Goal: Task Accomplishment & Management: Use online tool/utility

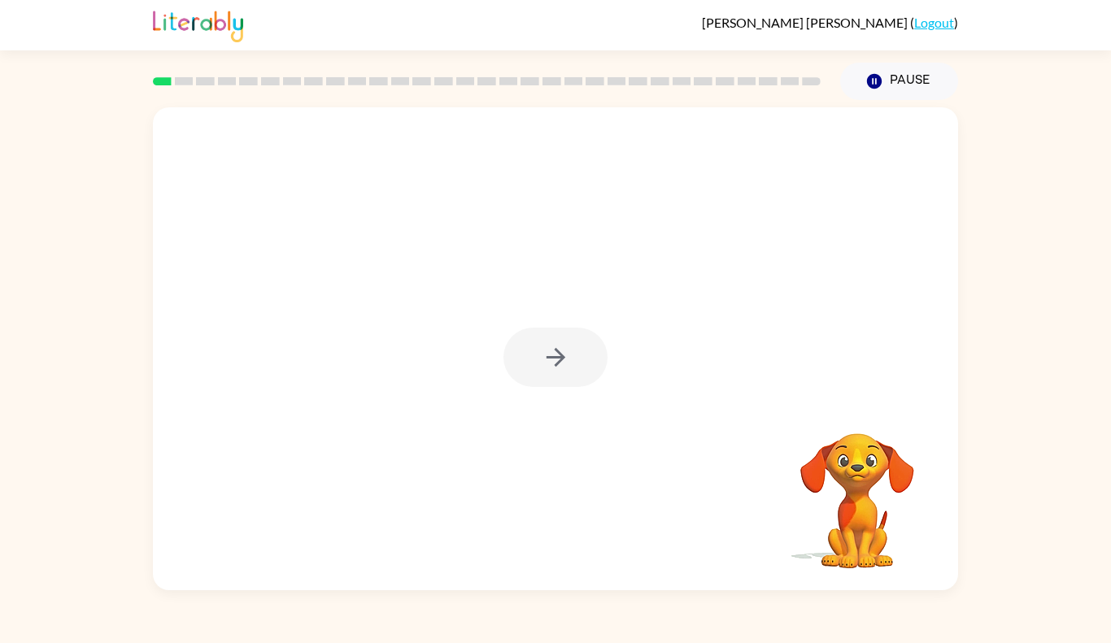
click at [590, 374] on div at bounding box center [555, 357] width 104 height 59
click at [578, 364] on div at bounding box center [555, 357] width 104 height 59
click at [568, 343] on div at bounding box center [555, 357] width 104 height 59
click at [581, 357] on div at bounding box center [555, 357] width 104 height 59
click at [585, 359] on div at bounding box center [555, 357] width 104 height 59
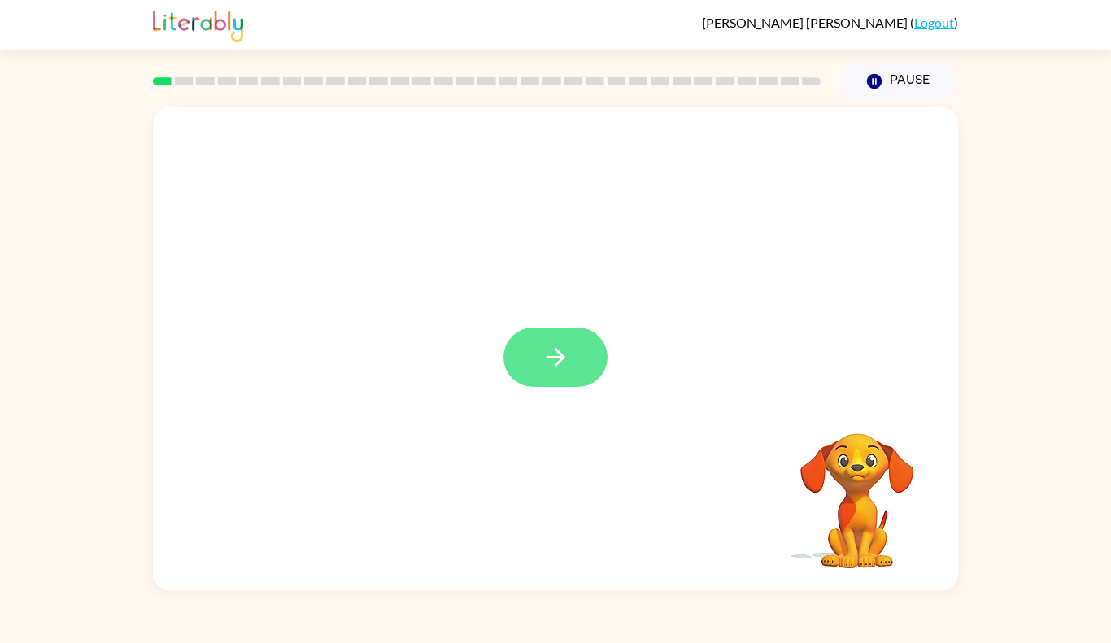
click at [580, 358] on button "button" at bounding box center [555, 357] width 104 height 59
click at [584, 357] on div at bounding box center [555, 253] width 805 height 292
click at [581, 363] on div at bounding box center [555, 253] width 805 height 292
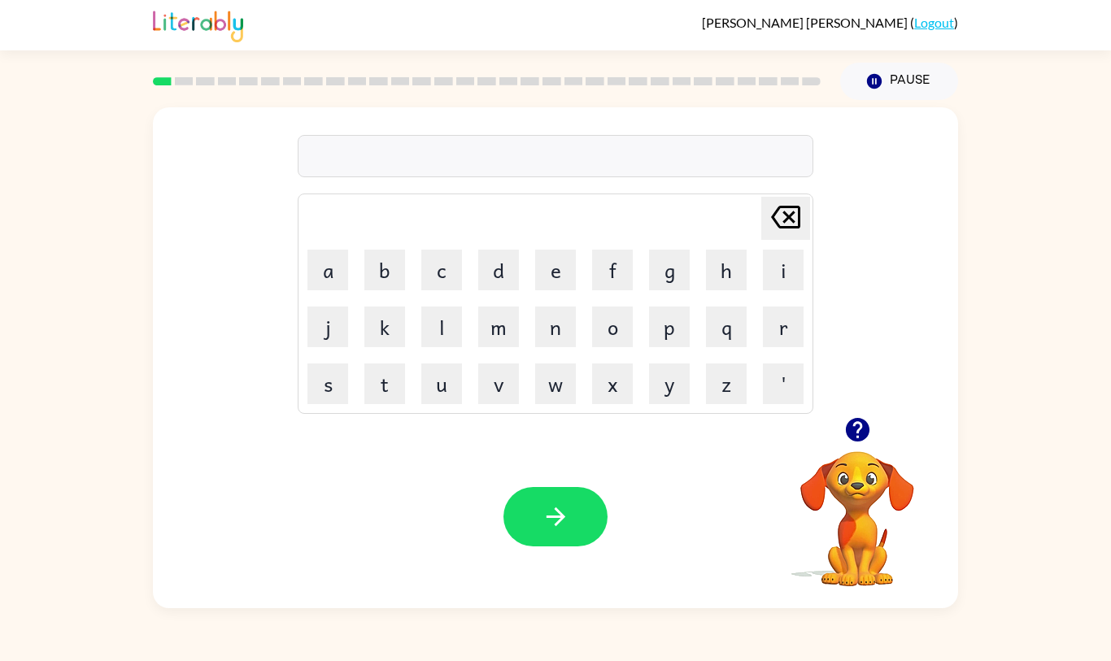
click at [319, 404] on button "s" at bounding box center [327, 383] width 41 height 41
click at [331, 404] on button "s" at bounding box center [327, 383] width 41 height 41
click at [770, 237] on icon "[PERSON_NAME] last character input" at bounding box center [785, 217] width 39 height 39
click at [720, 290] on button "h" at bounding box center [726, 270] width 41 height 41
click at [1031, 525] on div "sh Delete Delete last character input a b c d e f g h i j k l m n o p q r s t u…" at bounding box center [555, 354] width 1111 height 508
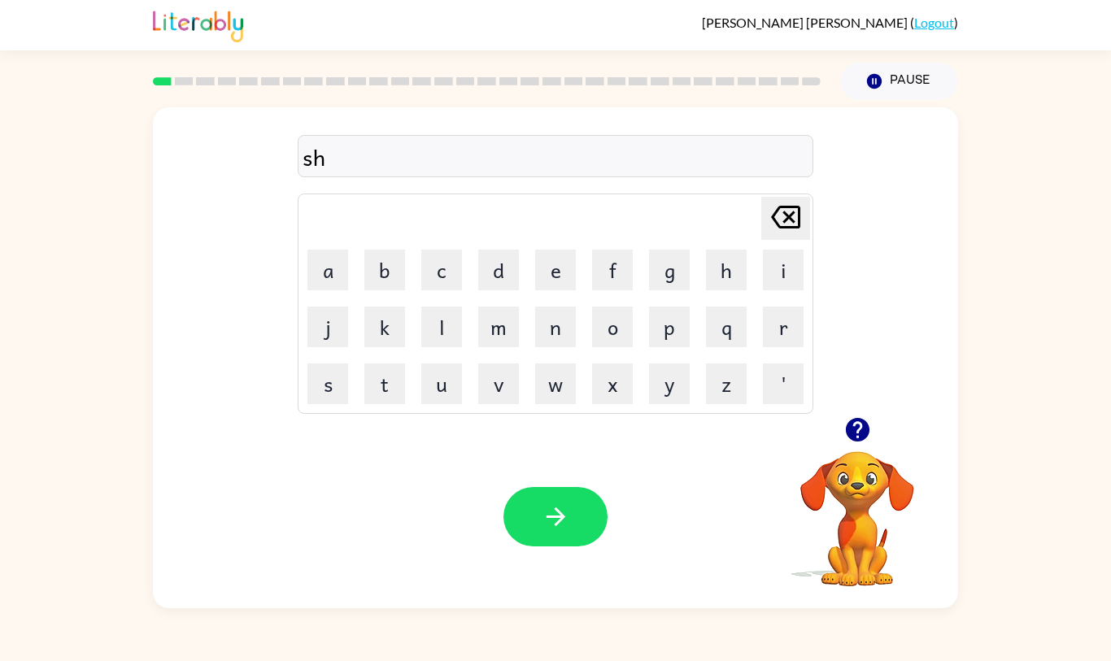
click at [449, 404] on button "u" at bounding box center [441, 383] width 41 height 41
click at [327, 404] on button "s" at bounding box center [327, 383] width 41 height 41
click at [721, 290] on button "h" at bounding box center [726, 270] width 41 height 41
click at [557, 546] on button "button" at bounding box center [555, 516] width 104 height 59
click at [311, 290] on button "a" at bounding box center [327, 270] width 41 height 41
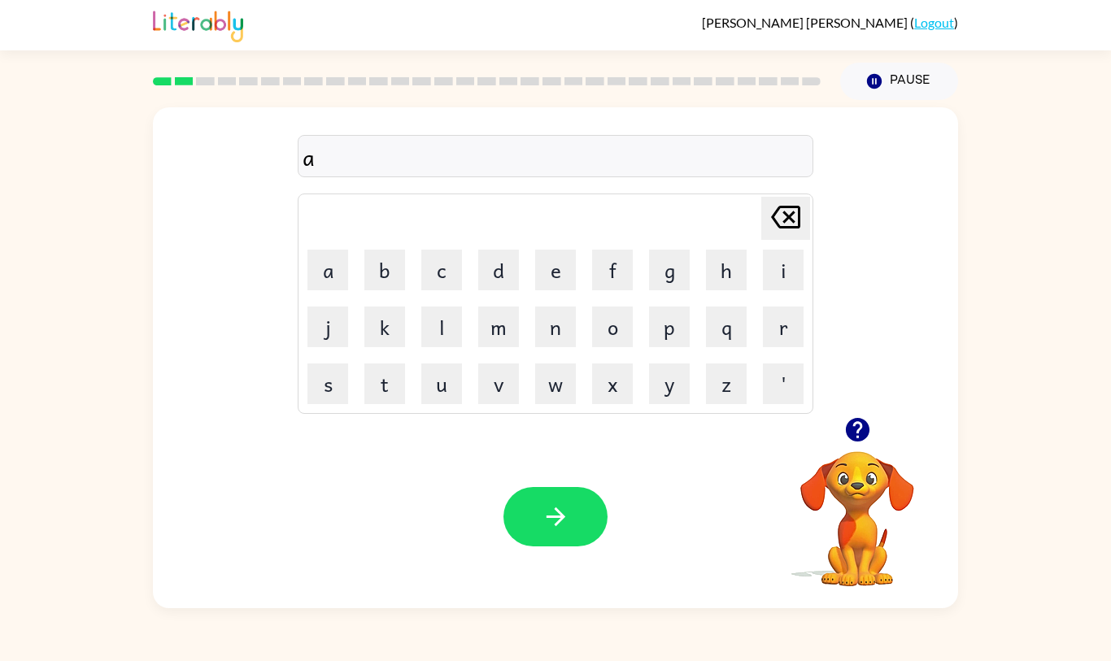
click at [672, 347] on button "p" at bounding box center [669, 327] width 41 height 41
click at [539, 290] on button "e" at bounding box center [555, 270] width 41 height 41
click at [785, 347] on button "r" at bounding box center [783, 327] width 41 height 41
click at [566, 290] on button "e" at bounding box center [555, 270] width 41 height 41
click at [552, 347] on button "n" at bounding box center [555, 327] width 41 height 41
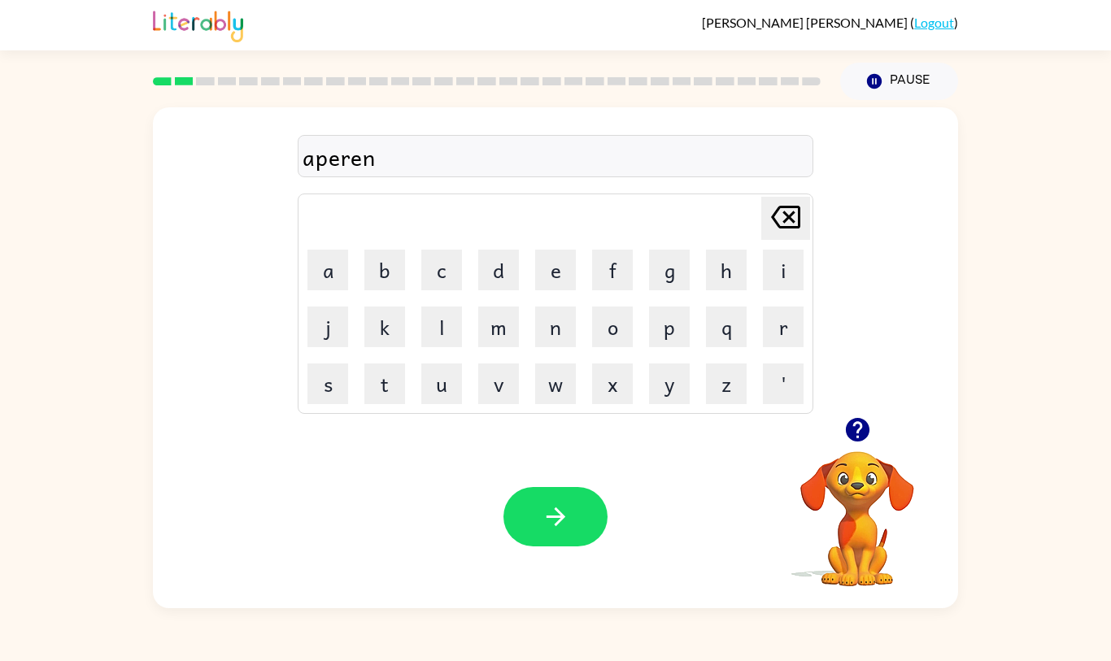
click at [453, 290] on button "c" at bounding box center [441, 270] width 41 height 41
click at [342, 404] on button "s" at bounding box center [327, 383] width 41 height 41
click at [566, 546] on button "button" at bounding box center [555, 516] width 104 height 59
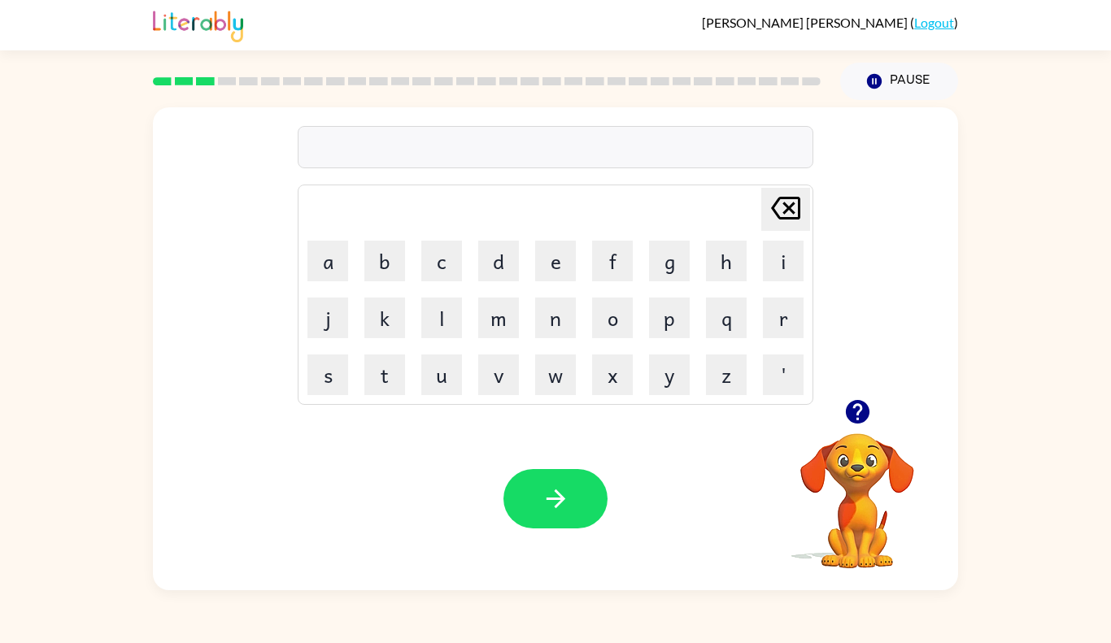
click at [861, 422] on icon "button" at bounding box center [857, 412] width 24 height 24
click at [575, 511] on button "button" at bounding box center [555, 498] width 104 height 59
click at [865, 418] on icon "button" at bounding box center [857, 412] width 24 height 24
click at [335, 150] on div "pavement" at bounding box center [555, 148] width 506 height 34
click at [350, 154] on div "pavement" at bounding box center [555, 148] width 506 height 34
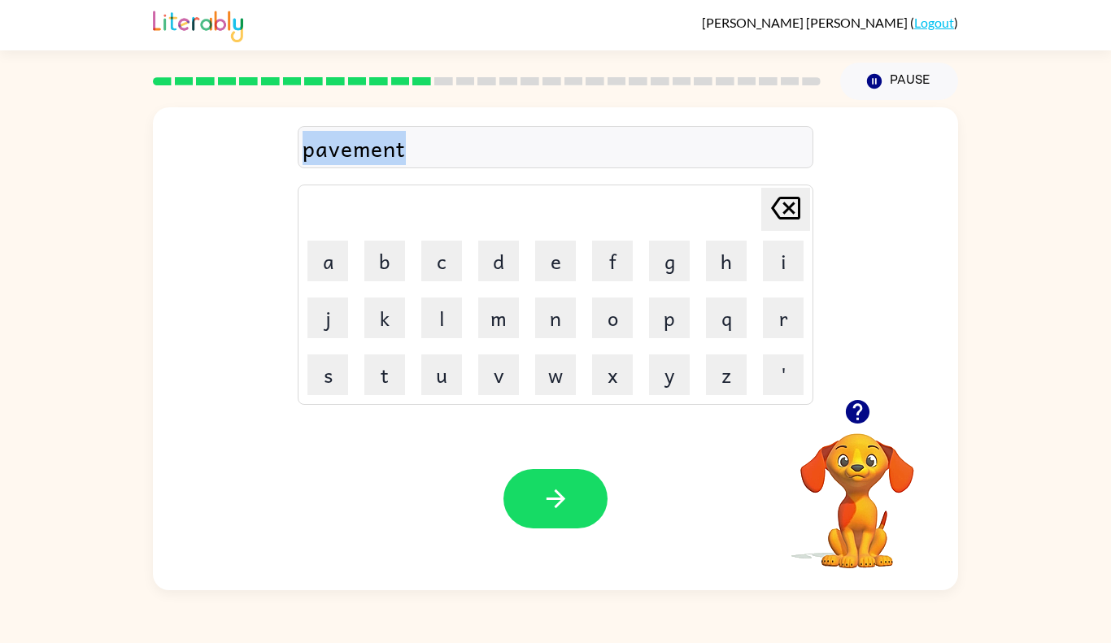
click at [350, 154] on div "pavement" at bounding box center [555, 148] width 506 height 34
click at [353, 156] on div "pavement" at bounding box center [555, 148] width 506 height 34
click at [422, 153] on div "pavement" at bounding box center [555, 148] width 506 height 34
click at [416, 134] on div "pavement" at bounding box center [555, 148] width 506 height 34
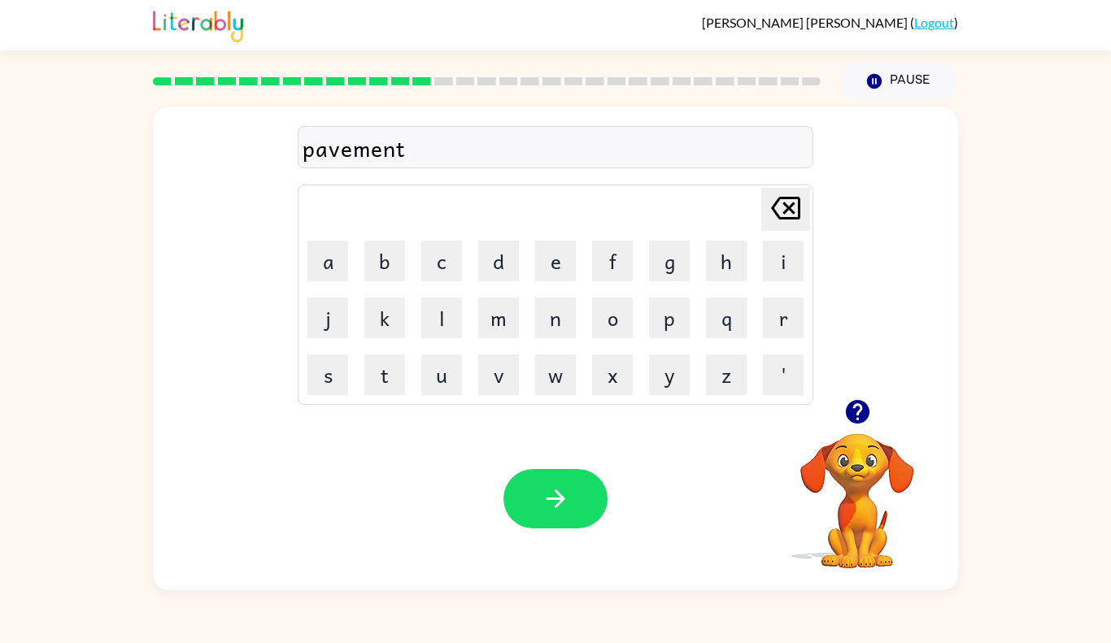
click at [416, 137] on div "pavement" at bounding box center [555, 148] width 506 height 34
click at [856, 414] on icon "button" at bounding box center [857, 412] width 28 height 28
click at [630, 134] on div "payment" at bounding box center [555, 148] width 506 height 34
click at [556, 505] on icon "button" at bounding box center [555, 498] width 19 height 19
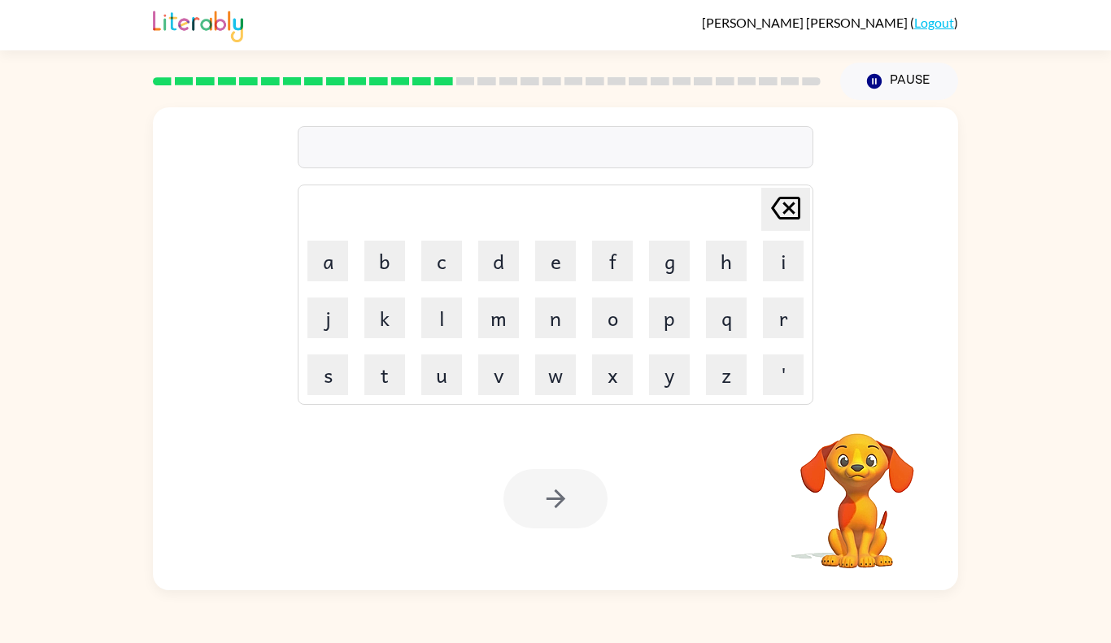
click at [488, 155] on div at bounding box center [556, 147] width 516 height 42
click at [537, 111] on div "[PERSON_NAME] last character input a b c d e f g h i j k l m n o p q r s t u v …" at bounding box center [556, 253] width 516 height 303
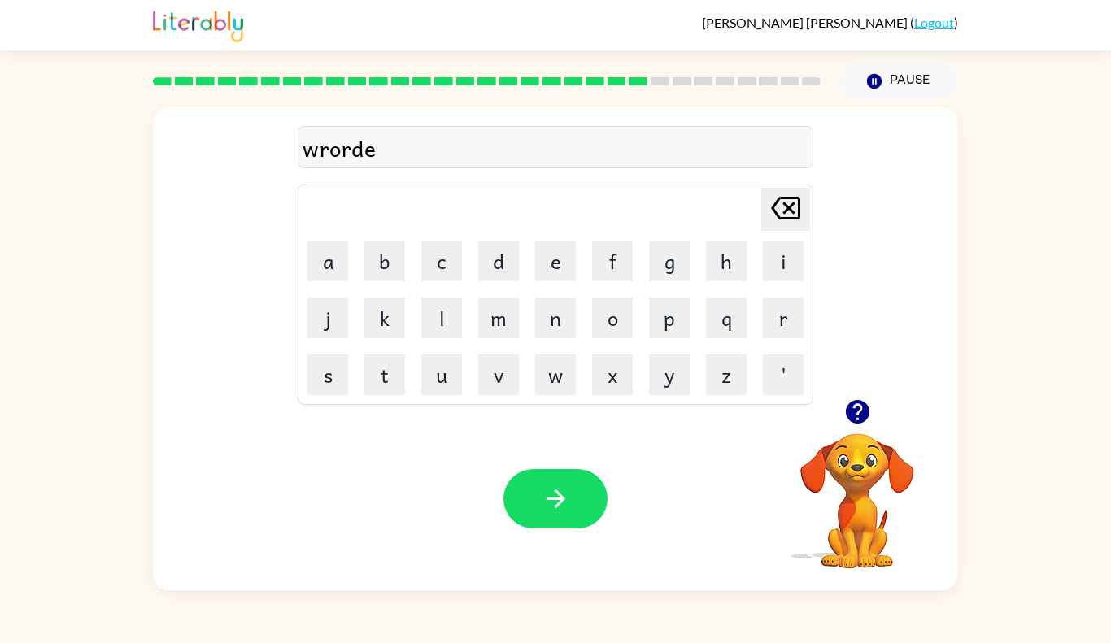
click at [860, 433] on video "Your browser must support playing .mp4 files to use Literably. Please try using…" at bounding box center [857, 489] width 163 height 163
click at [861, 437] on video "Your browser must support playing .mp4 files to use Literably. Please try using…" at bounding box center [857, 489] width 163 height 163
click at [864, 405] on icon "button" at bounding box center [857, 412] width 24 height 24
